Goal: Communication & Community: Answer question/provide support

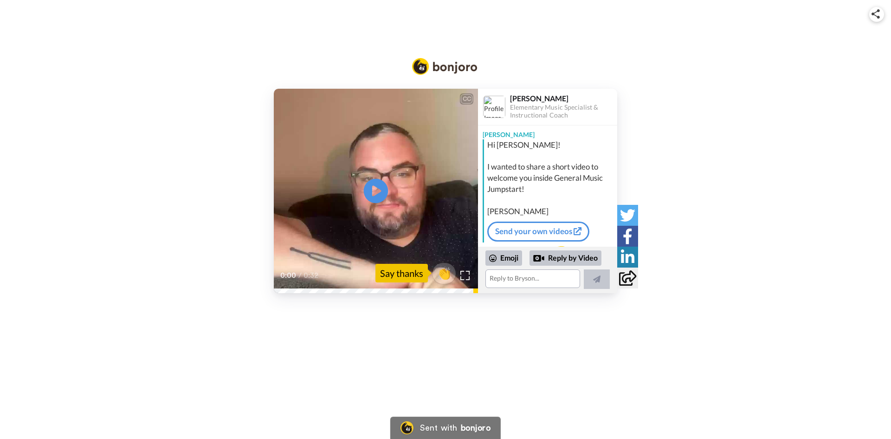
click at [369, 189] on icon at bounding box center [376, 190] width 25 height 25
click at [381, 194] on icon at bounding box center [376, 190] width 25 height 25
click at [544, 278] on textarea at bounding box center [533, 278] width 95 height 19
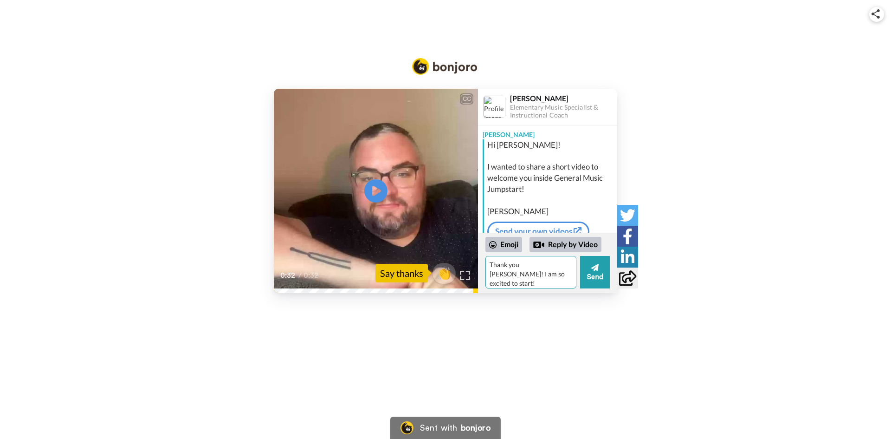
type textarea "Thank you [PERSON_NAME]! I am so excited to start!"
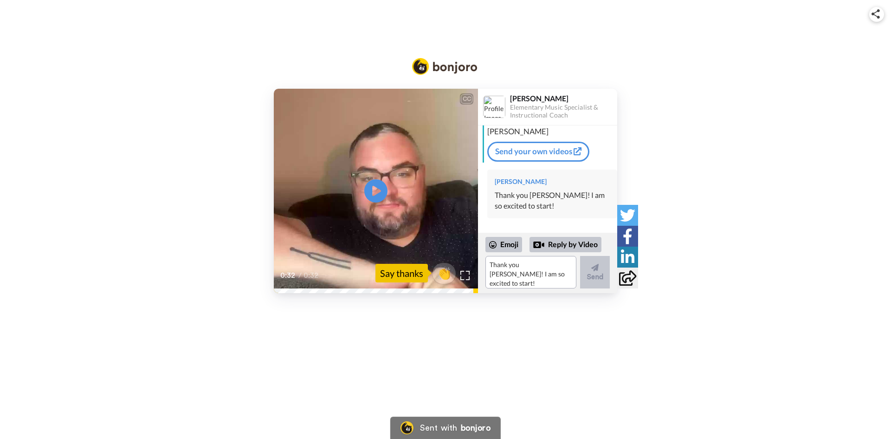
click at [576, 28] on div "CC Play/Pause 0:32 / 0:32 👏 Say thanks [PERSON_NAME] Elementary Music Specialis…" at bounding box center [445, 160] width 891 height 321
drag, startPoint x: 576, startPoint y: 28, endPoint x: 561, endPoint y: 105, distance: 78.9
click at [576, 28] on div "CC Play/Pause 0:32 / 0:32 👏 Say thanks [PERSON_NAME] Elementary Music Specialis…" at bounding box center [445, 160] width 891 height 321
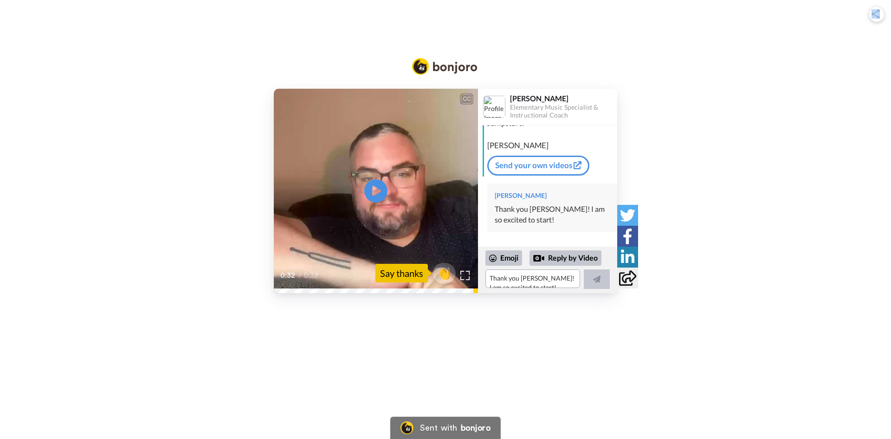
scroll to position [66, 0]
